Goal: Task Accomplishment & Management: Manage account settings

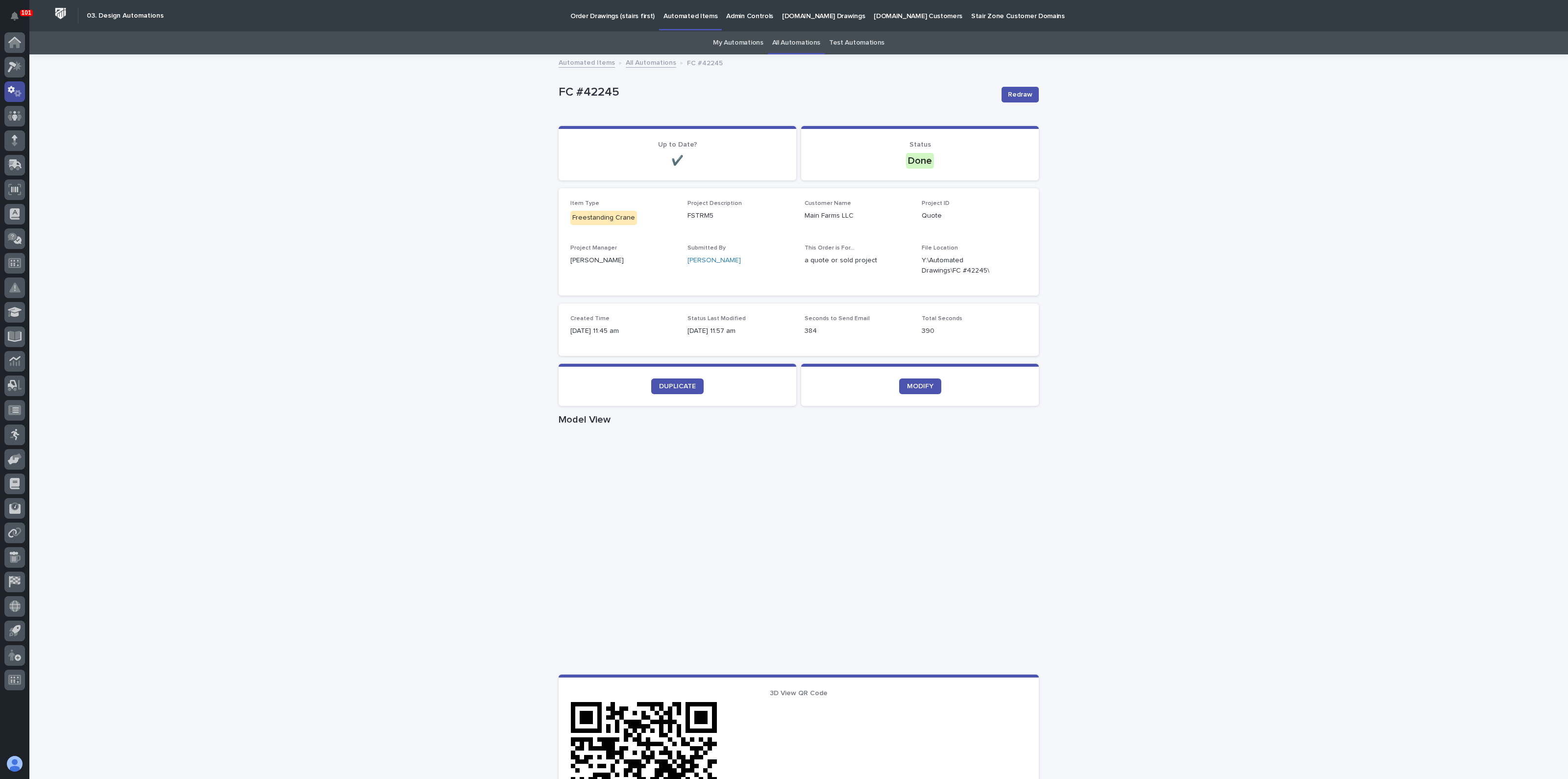
click at [22, 91] on div at bounding box center [15, 91] width 20 height 20
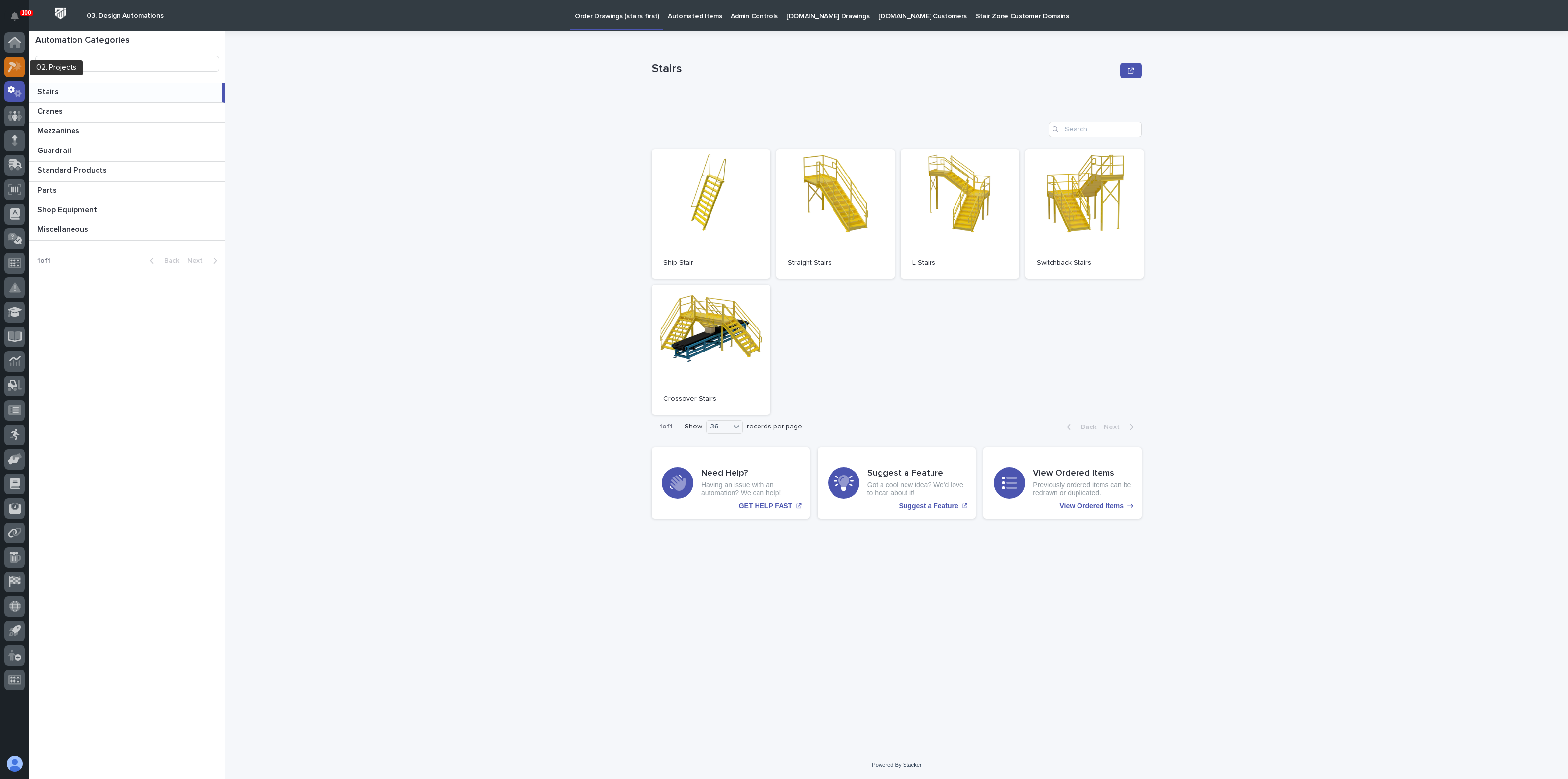
click at [20, 67] on icon at bounding box center [15, 67] width 14 height 11
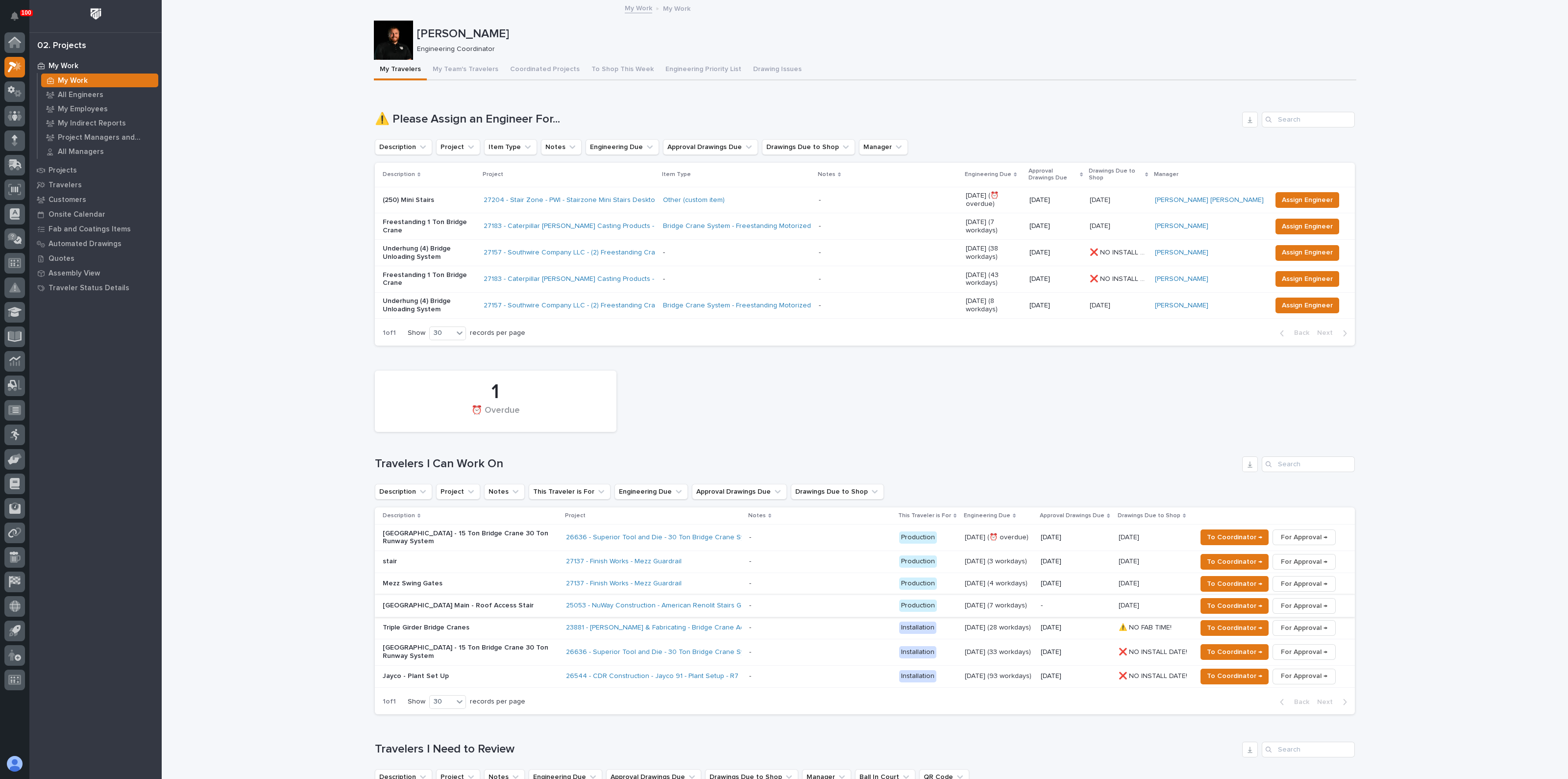
click at [1292, 600] on span "For Approval →" at bounding box center [1304, 606] width 46 height 12
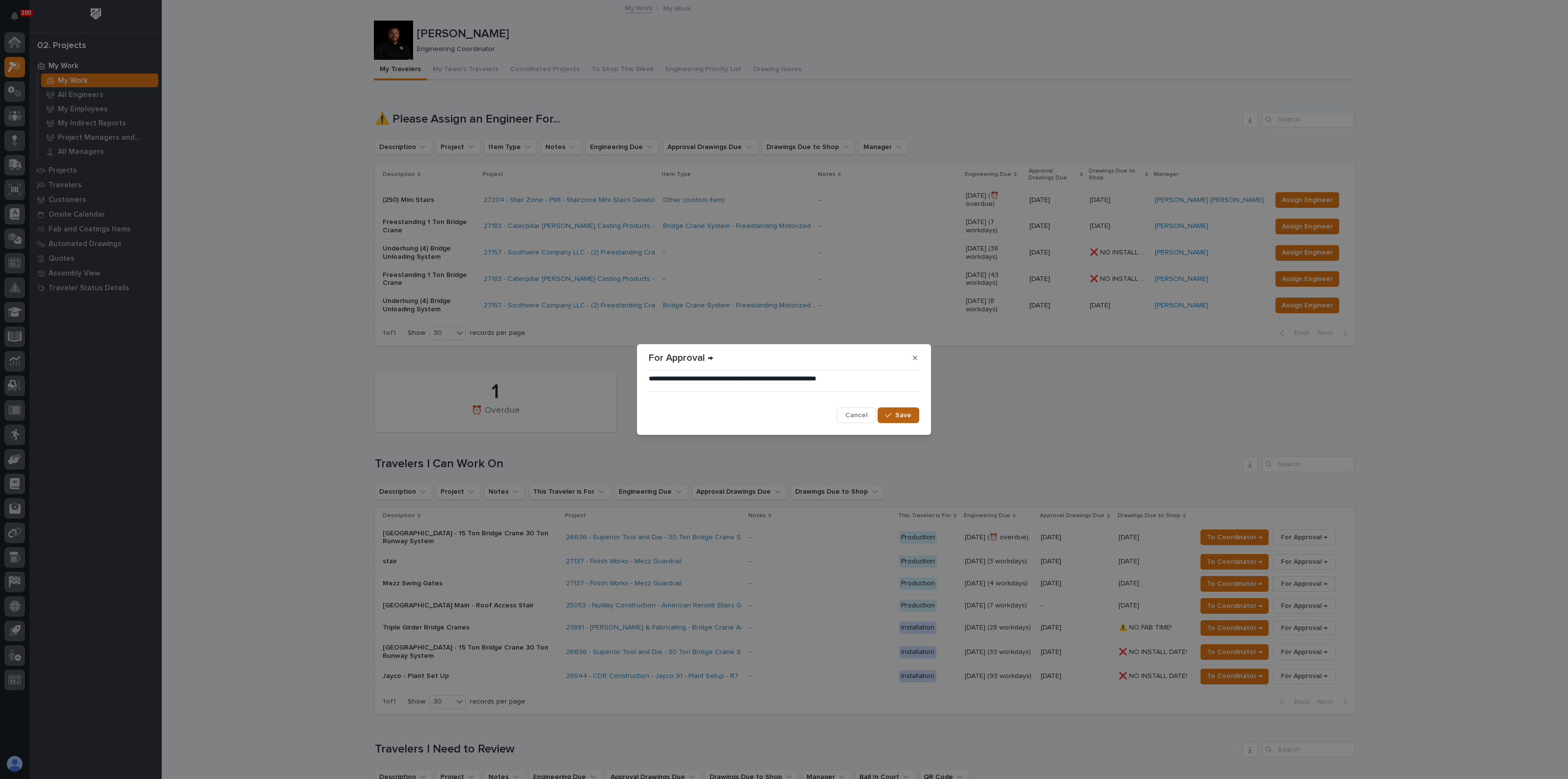
click at [905, 413] on span "Save" at bounding box center [903, 415] width 16 height 9
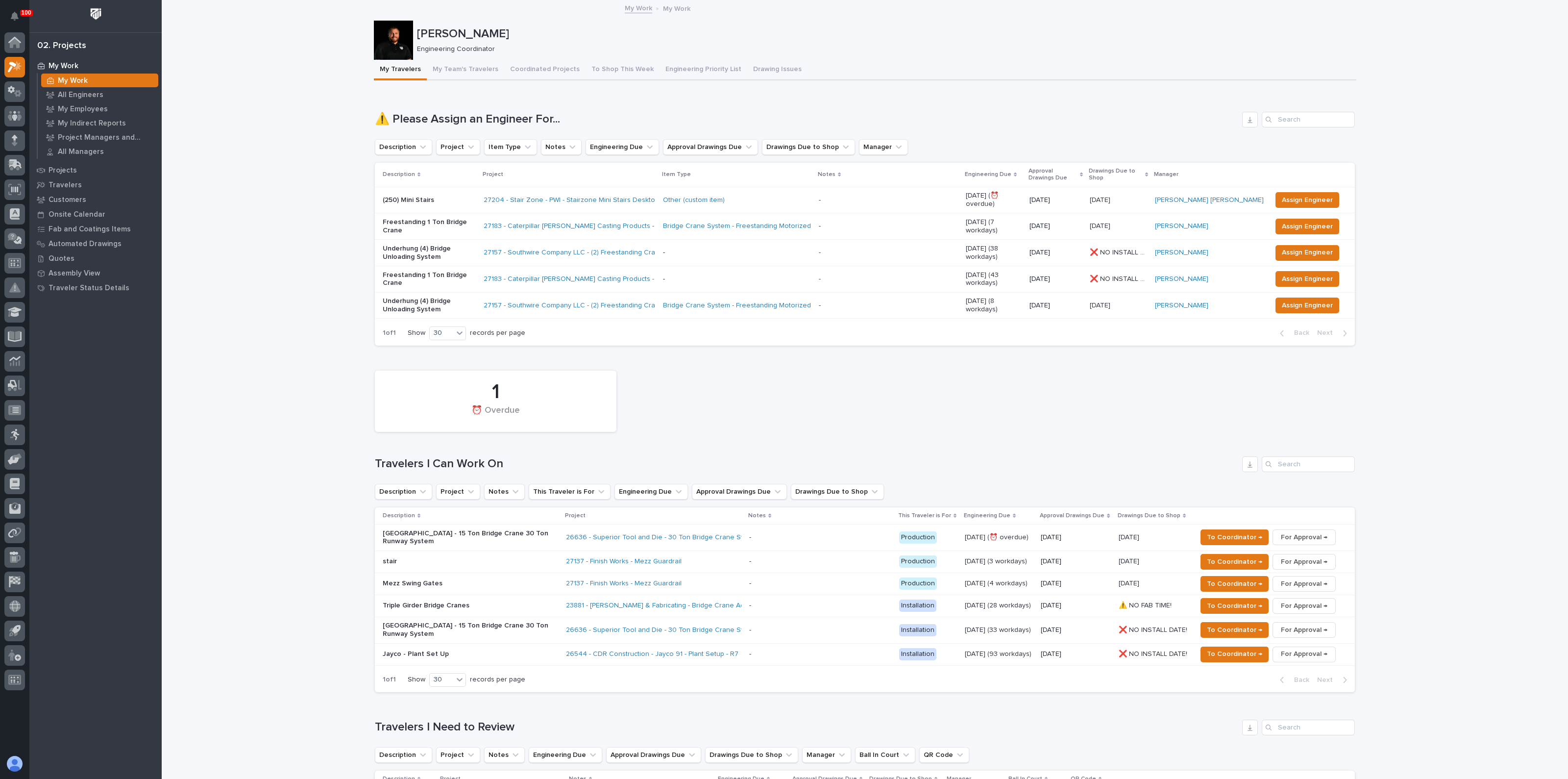
click at [757, 366] on div "1 ⏰ Overdue" at bounding box center [865, 401] width 990 height 71
click at [712, 366] on div "1 ⏰ Overdue" at bounding box center [865, 401] width 990 height 71
